Goal: Communication & Community: Share content

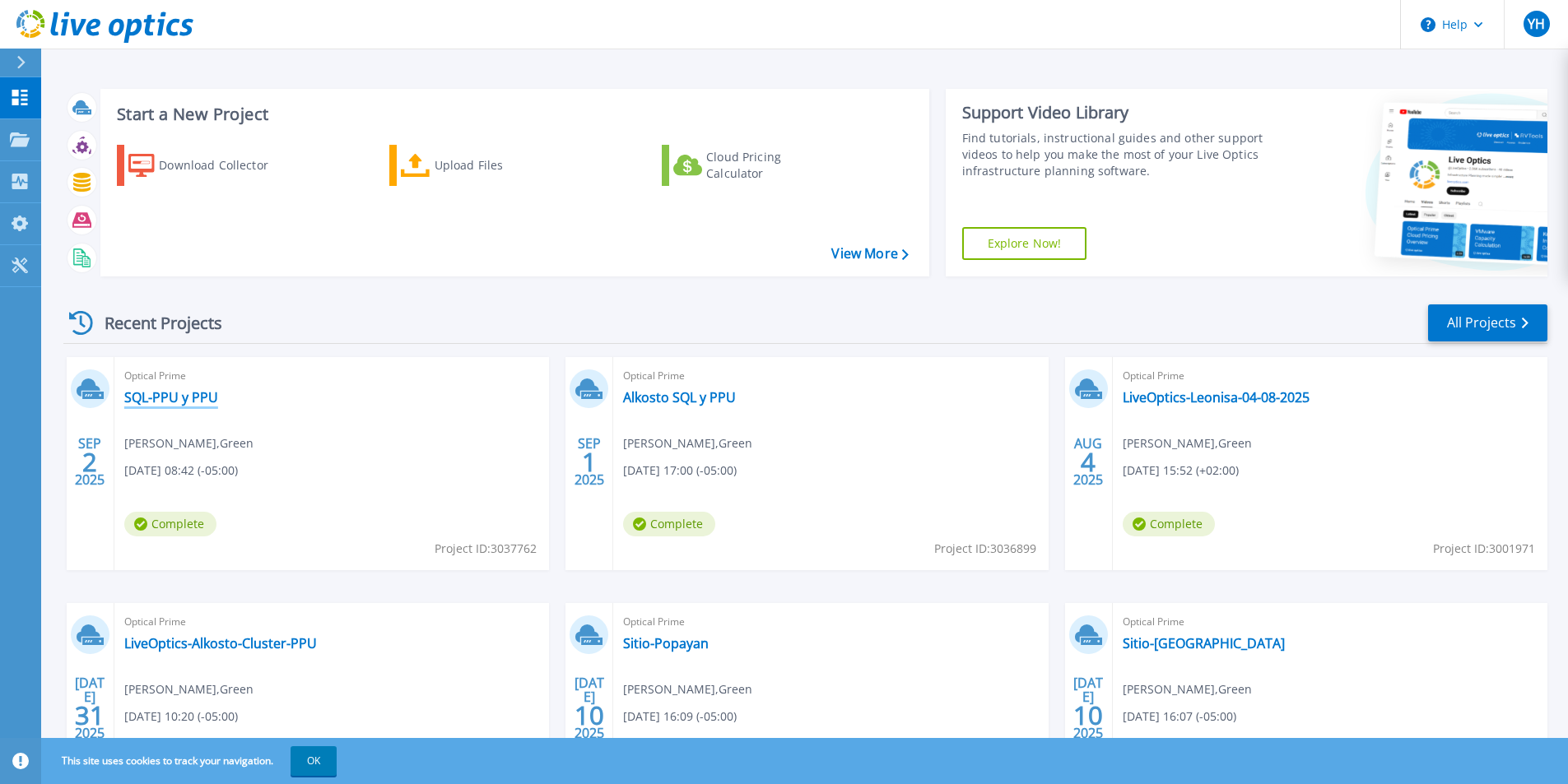
click at [180, 399] on link "SQL-PPU y PPU" at bounding box center [171, 398] width 94 height 17
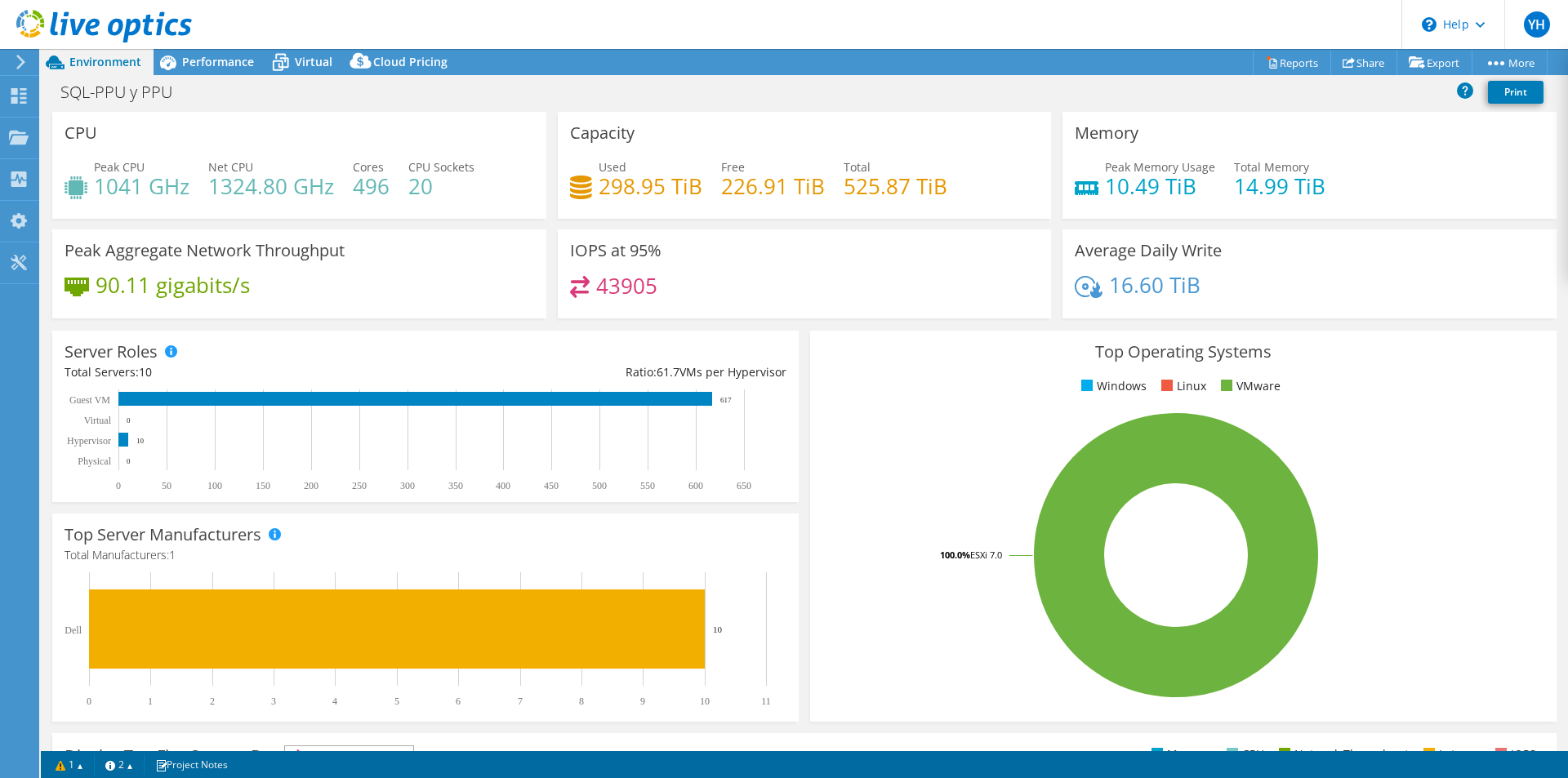
select select "USD"
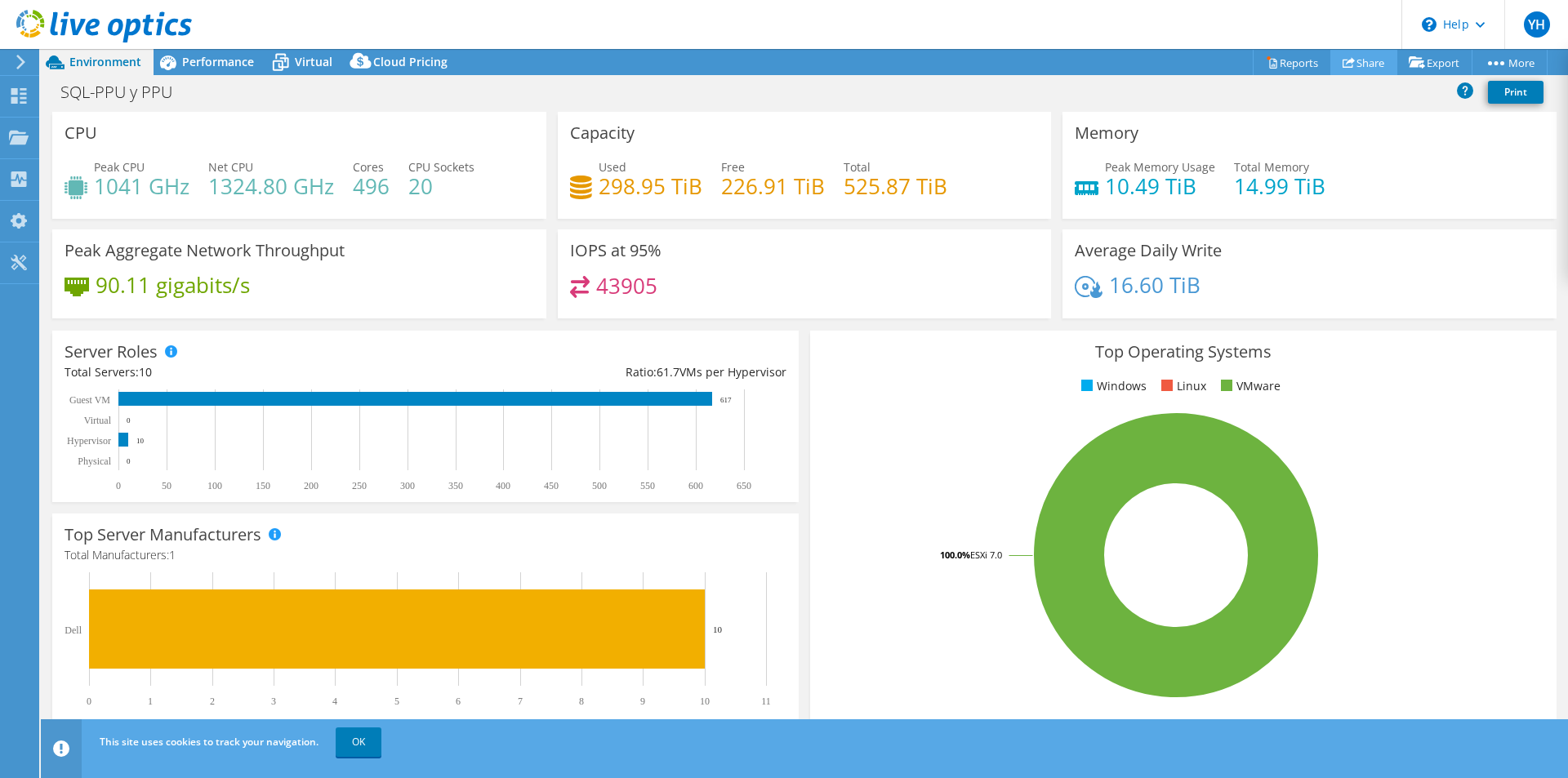
click at [1347, 56] on link "Share" at bounding box center [1364, 62] width 67 height 26
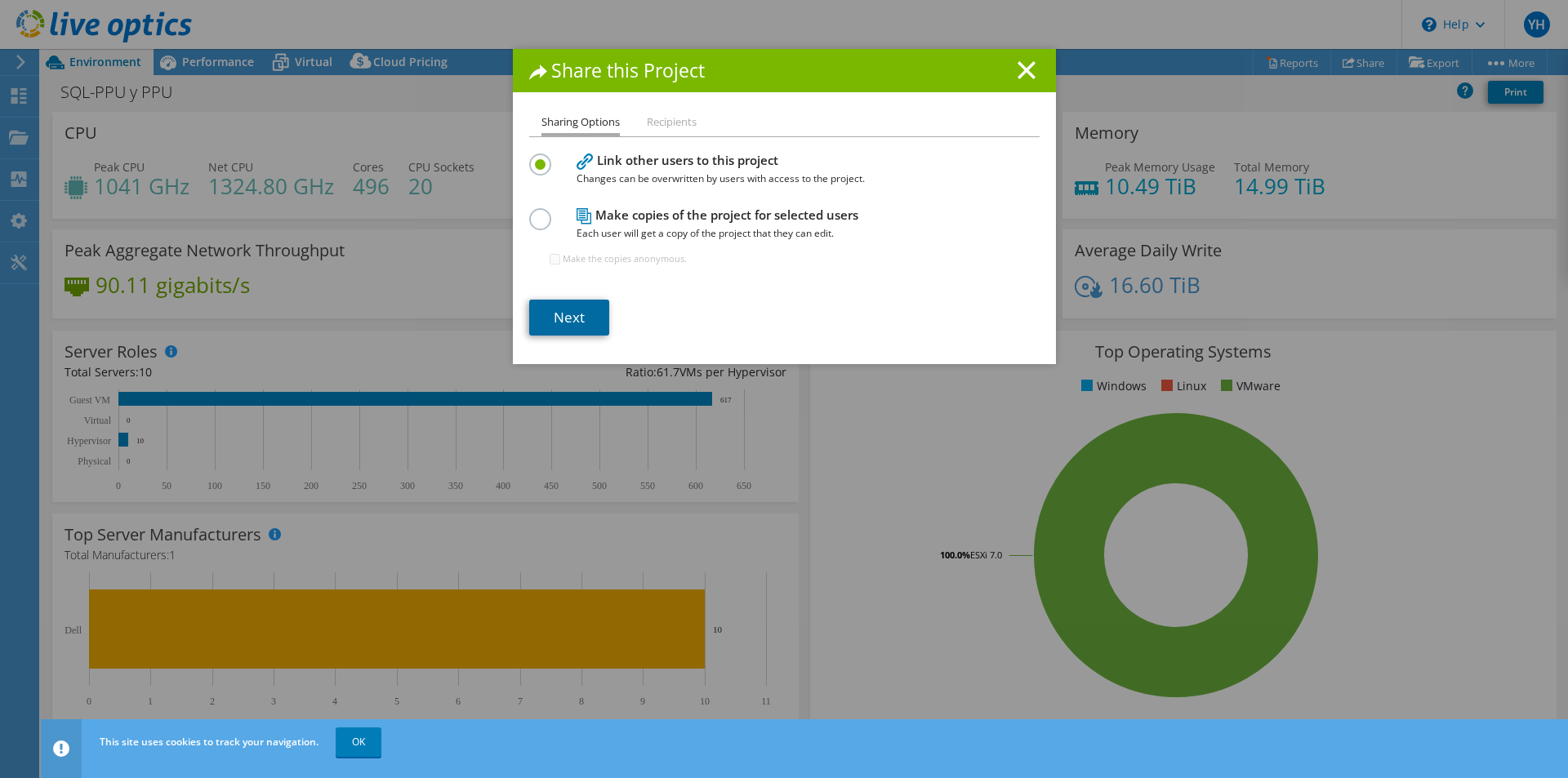
click at [576, 307] on link "Next" at bounding box center [569, 318] width 80 height 36
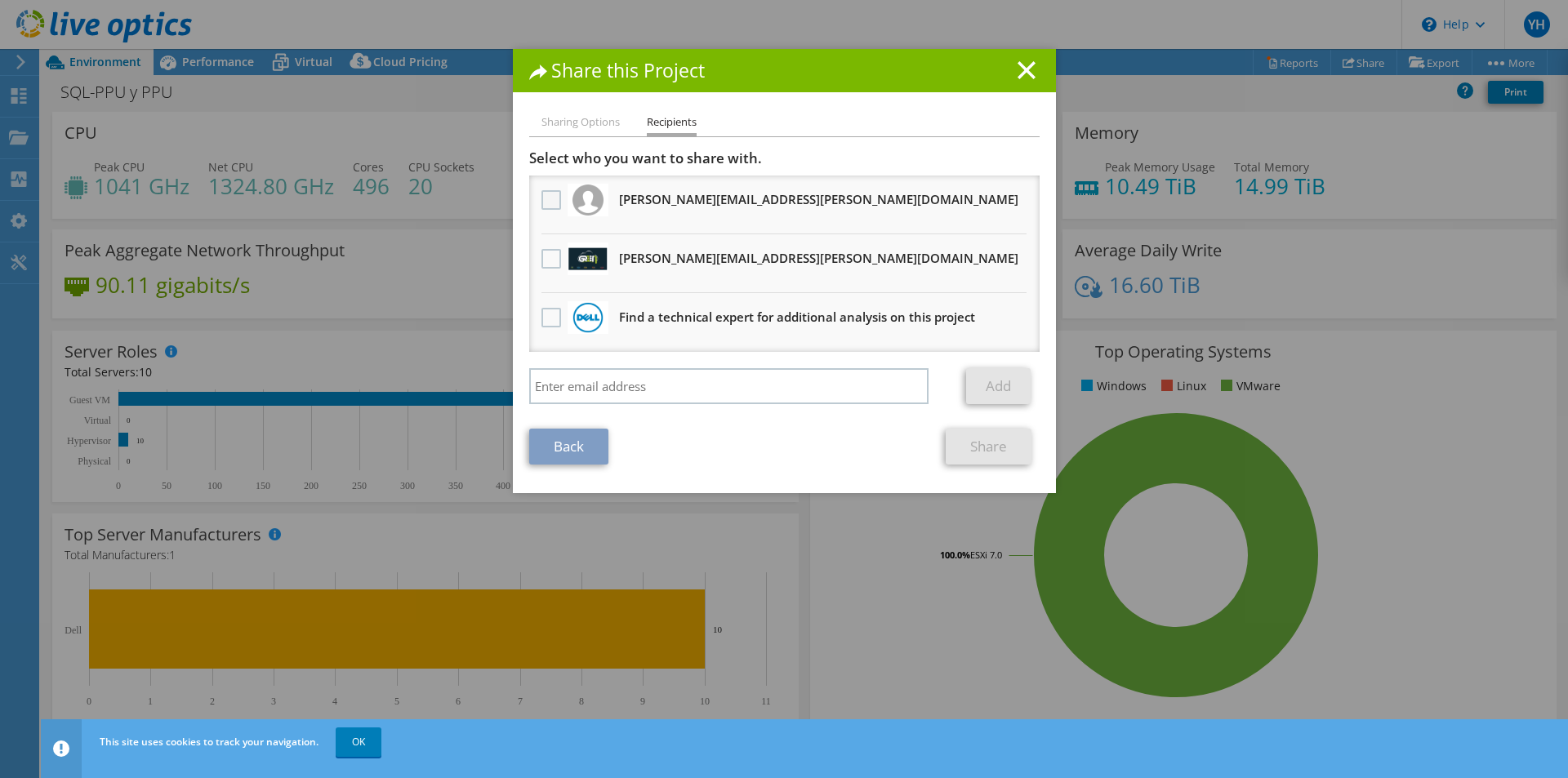
click at [542, 202] on label at bounding box center [554, 200] width 24 height 20
click at [0, 0] on input "checkbox" at bounding box center [0, 0] width 0 height 0
click at [972, 445] on link "Share" at bounding box center [989, 447] width 86 height 36
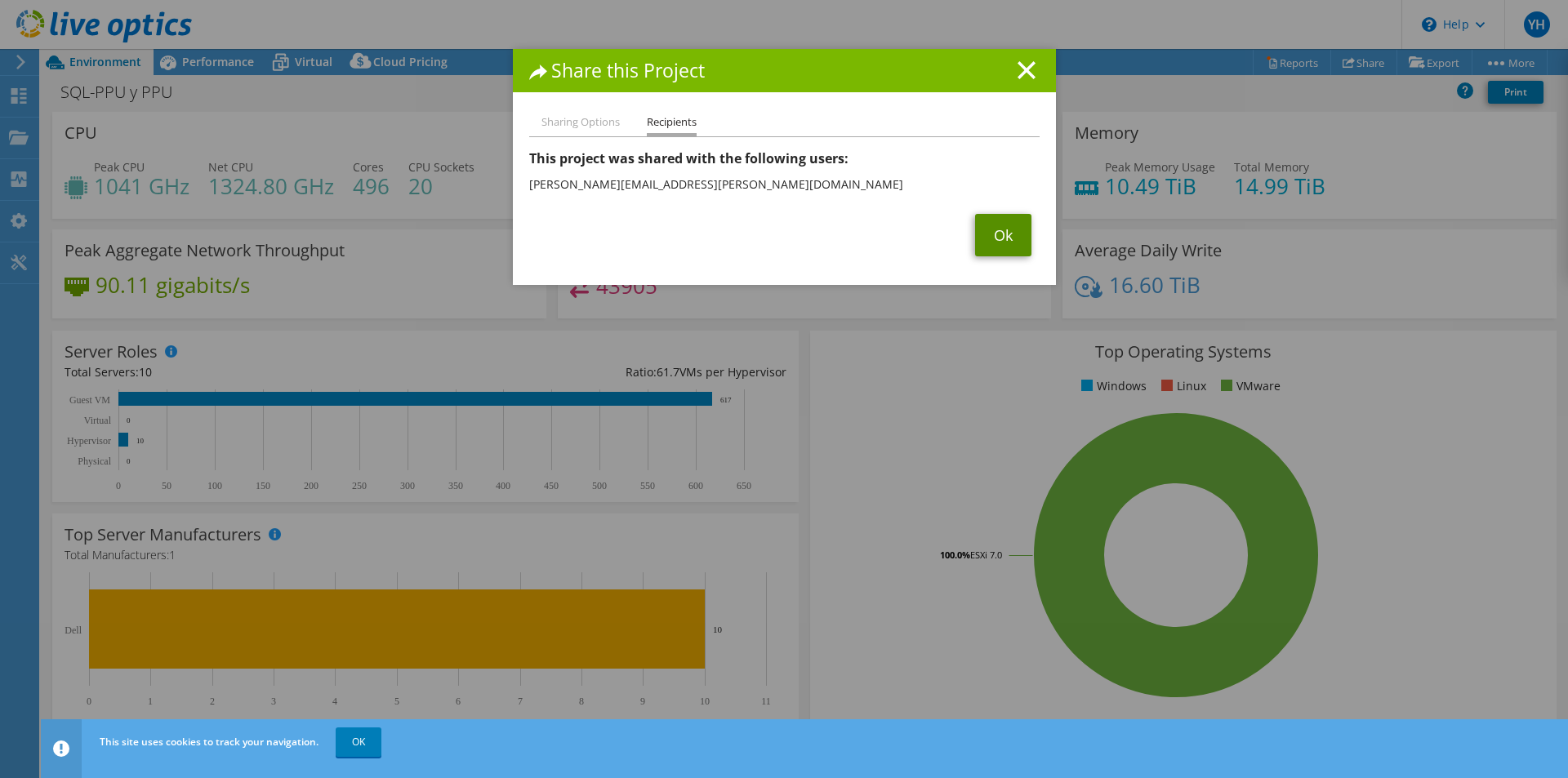
click at [976, 232] on link "Ok" at bounding box center [1004, 235] width 56 height 42
